Goal: Transaction & Acquisition: Purchase product/service

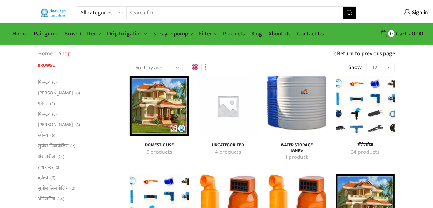
click at [302, 101] on img "Visit product category Water Storage Tanks" at bounding box center [296, 105] width 59 height 59
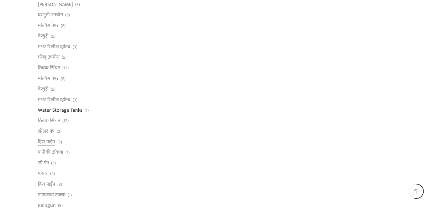
scroll to position [285, 0]
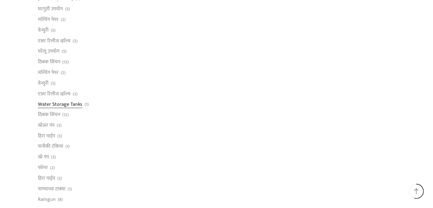
click at [70, 105] on link "Water Storage Tanks" at bounding box center [60, 104] width 45 height 11
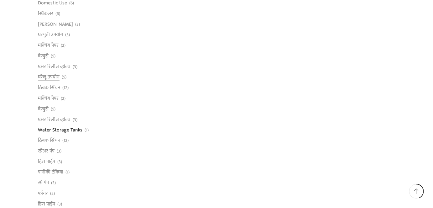
scroll to position [342, 0]
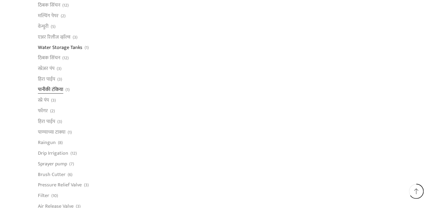
click at [58, 87] on link "पानीकी टंकिया" at bounding box center [50, 90] width 25 height 11
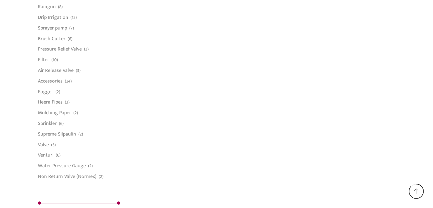
scroll to position [529, 0]
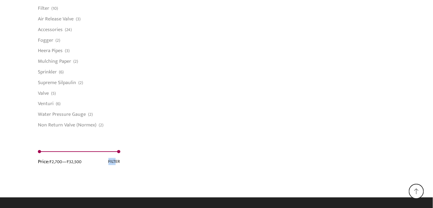
click at [112, 151] on div "Min price 2700 Max price 32500 Filter Price: ₹2,700 — ₹32,500" at bounding box center [79, 158] width 82 height 14
drag, startPoint x: 118, startPoint y: 152, endPoint x: 129, endPoint y: 149, distance: 11.0
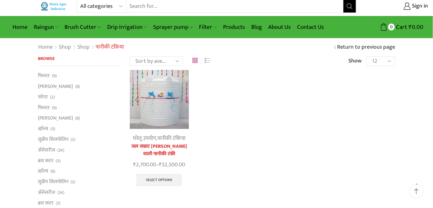
scroll to position [0, 0]
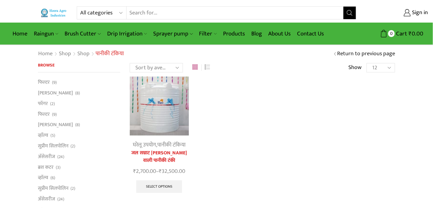
click at [383, 69] on select "12 24 36 All" at bounding box center [381, 67] width 29 height 9
select select "24"
click at [367, 63] on select "12 24 36 All" at bounding box center [381, 67] width 29 height 9
click at [384, 67] on select "12 24 36 All" at bounding box center [381, 67] width 29 height 9
click at [311, 104] on div "घरेलू उपयोग , पानीकी टंकिया जल सम्राट फॉम वाली पानीकी टंकी ₹ 2,700.00 – ₹ 32,50…" at bounding box center [262, 141] width 275 height 130
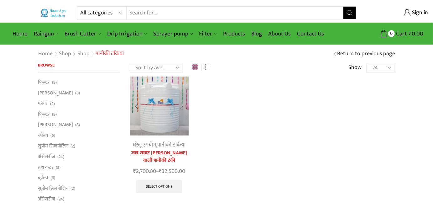
click at [156, 107] on img at bounding box center [159, 105] width 59 height 59
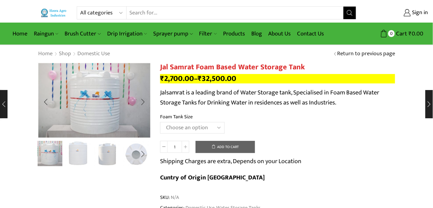
click at [82, 150] on img "2 / 5" at bounding box center [79, 153] width 26 height 26
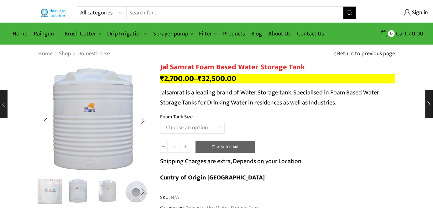
click at [108, 188] on img "3 / 5" at bounding box center [107, 191] width 26 height 26
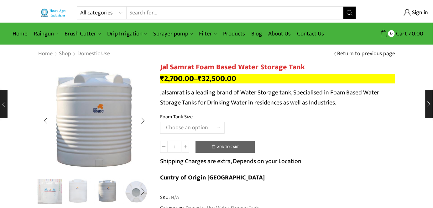
click at [73, 192] on img "2 / 5" at bounding box center [79, 191] width 26 height 26
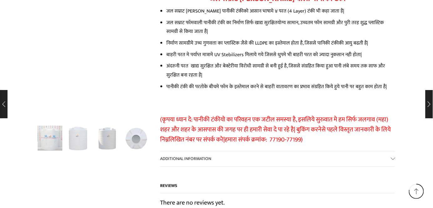
scroll to position [1237, 0]
